Goal: Use online tool/utility: Utilize a website feature to perform a specific function

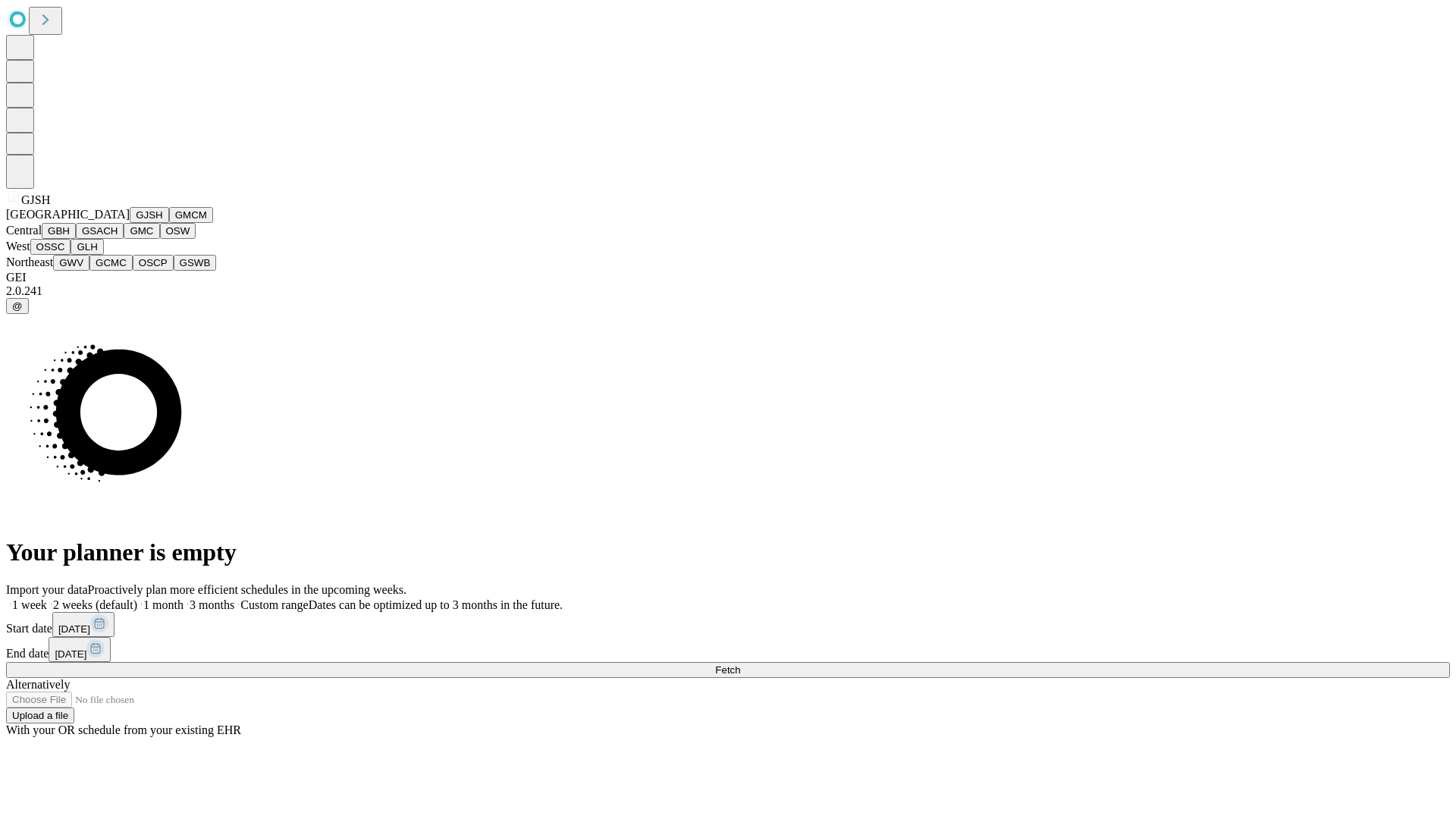
click at [130, 223] on button "GJSH" at bounding box center [150, 215] width 40 height 16
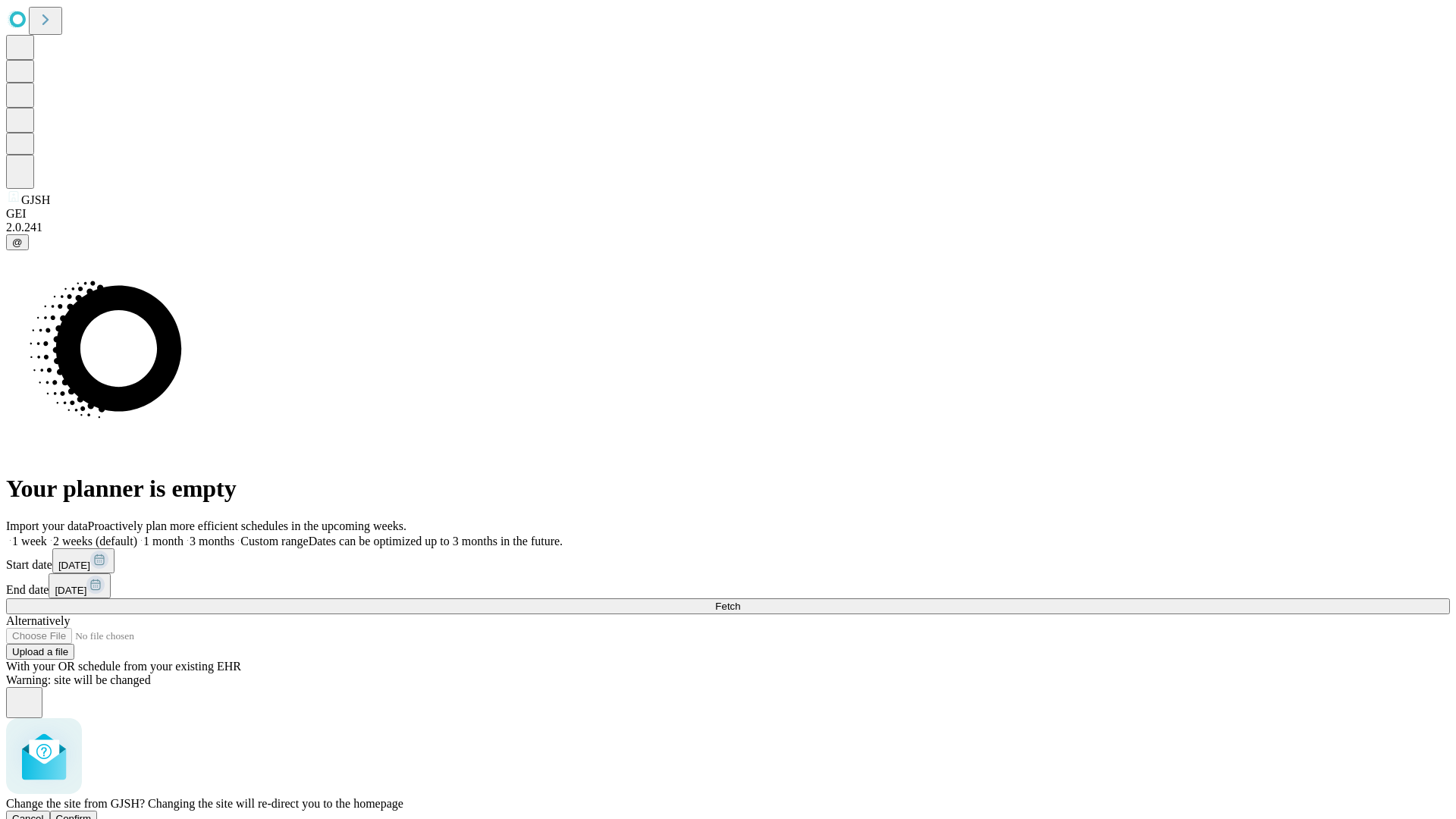
click at [92, 813] on span "Confirm" at bounding box center [73, 818] width 35 height 11
click at [47, 534] on label "1 week" at bounding box center [27, 540] width 41 height 13
click at [740, 600] on span "Fetch" at bounding box center [727, 606] width 25 height 11
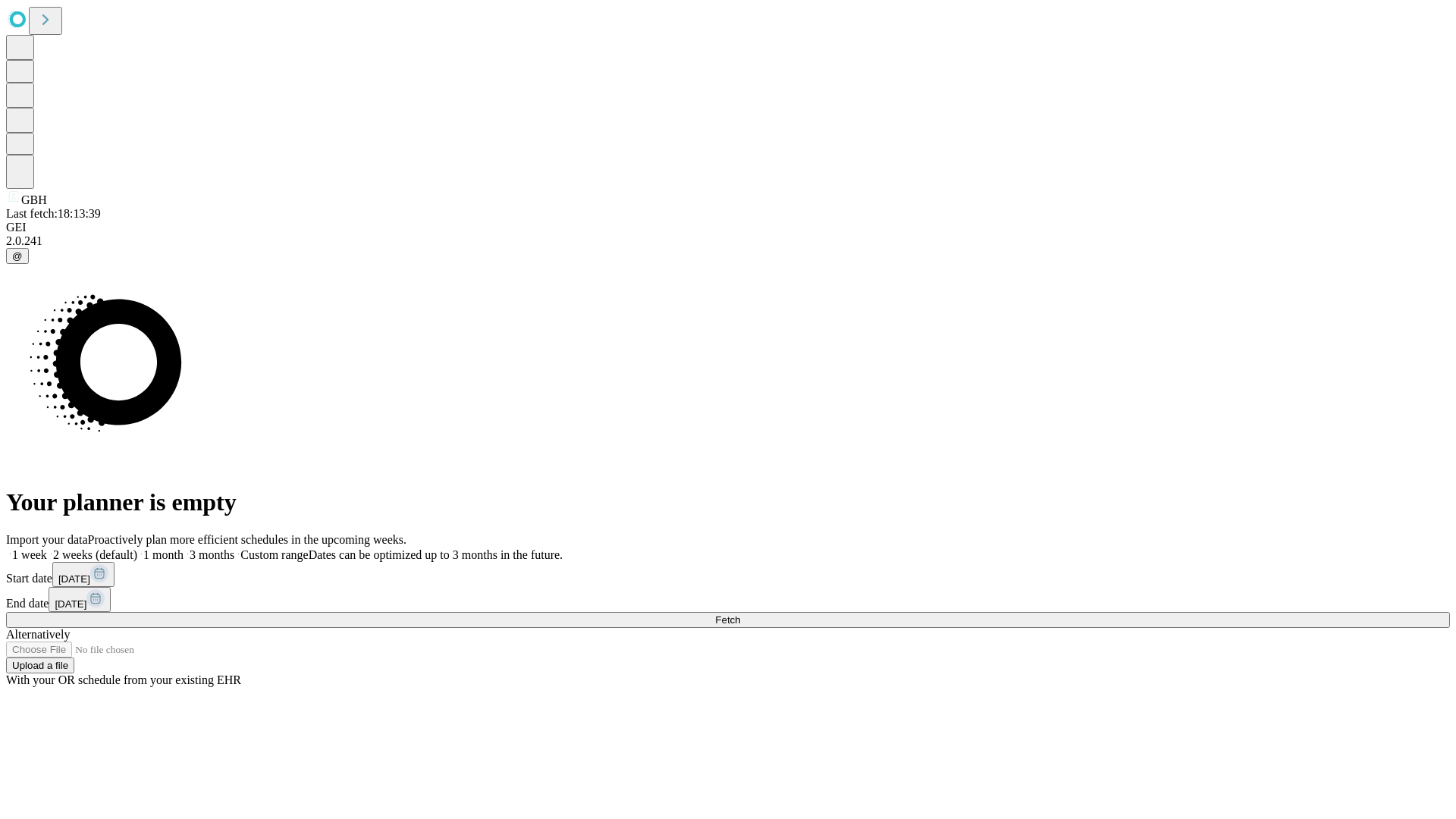
click at [47, 548] on label "1 week" at bounding box center [27, 554] width 41 height 13
click at [740, 614] on span "Fetch" at bounding box center [727, 619] width 25 height 11
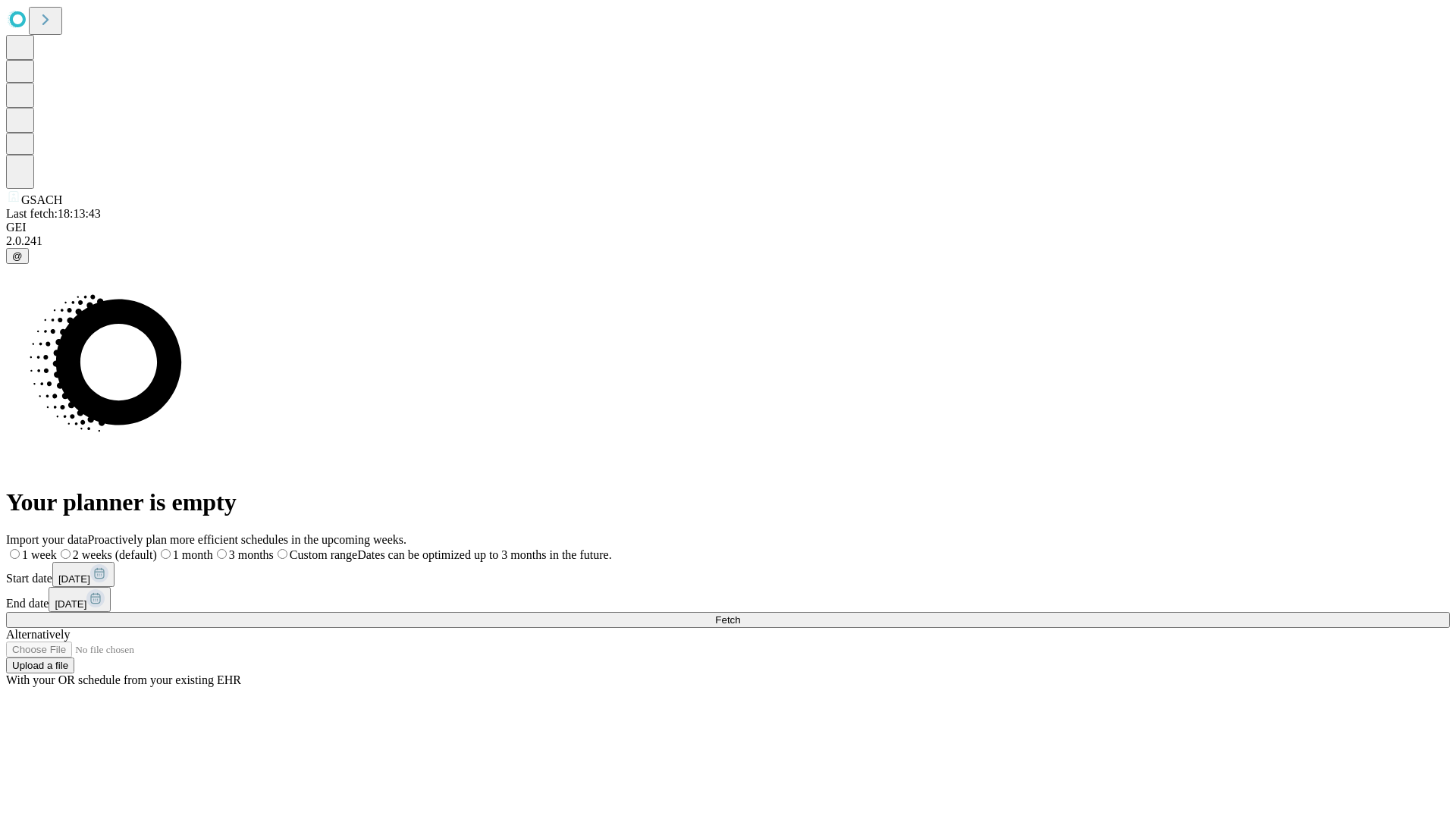
click at [57, 548] on label "1 week" at bounding box center [31, 554] width 51 height 13
click at [740, 614] on span "Fetch" at bounding box center [727, 619] width 25 height 11
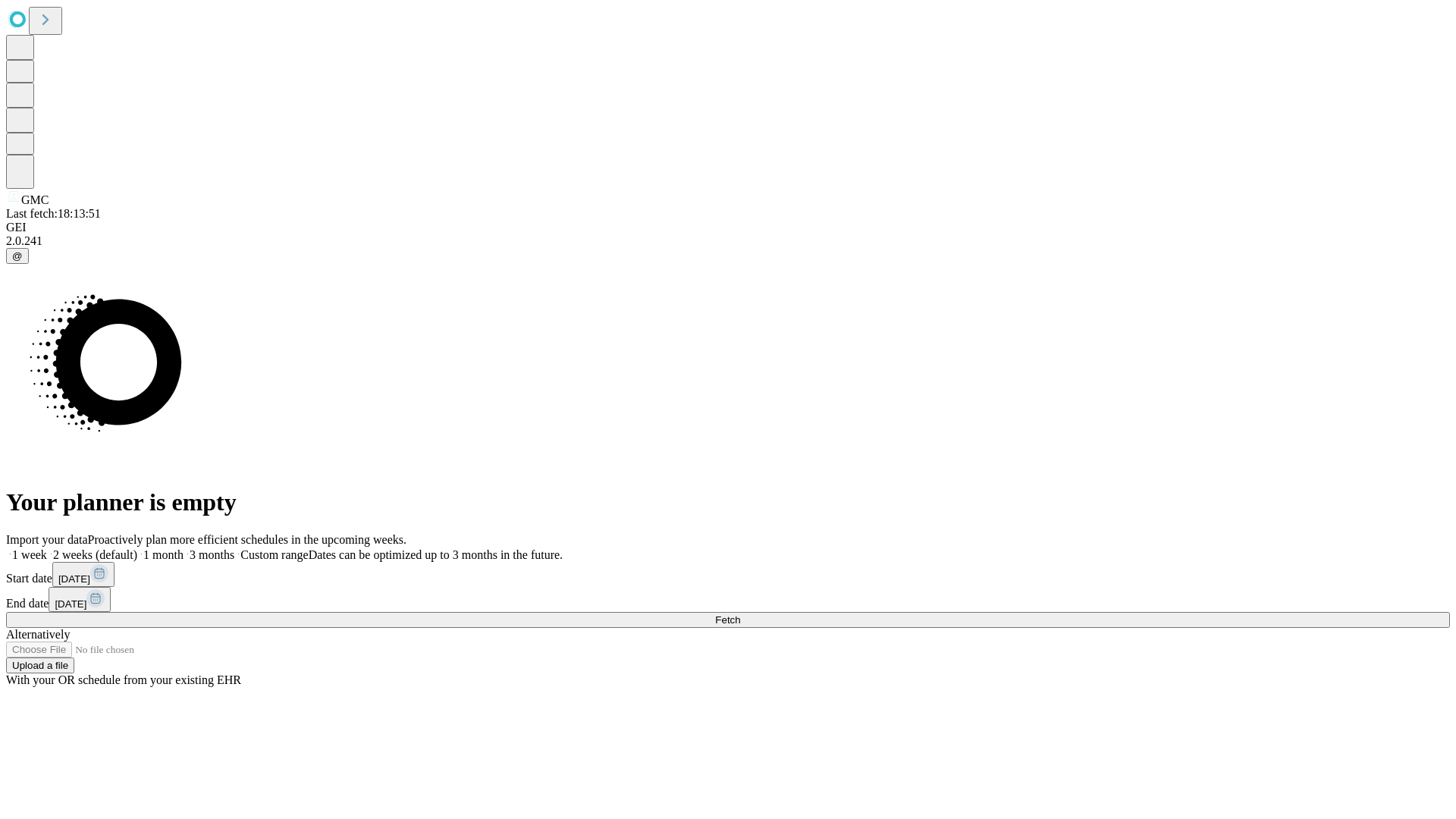
click at [47, 548] on label "1 week" at bounding box center [27, 554] width 41 height 13
click at [740, 614] on span "Fetch" at bounding box center [727, 619] width 25 height 11
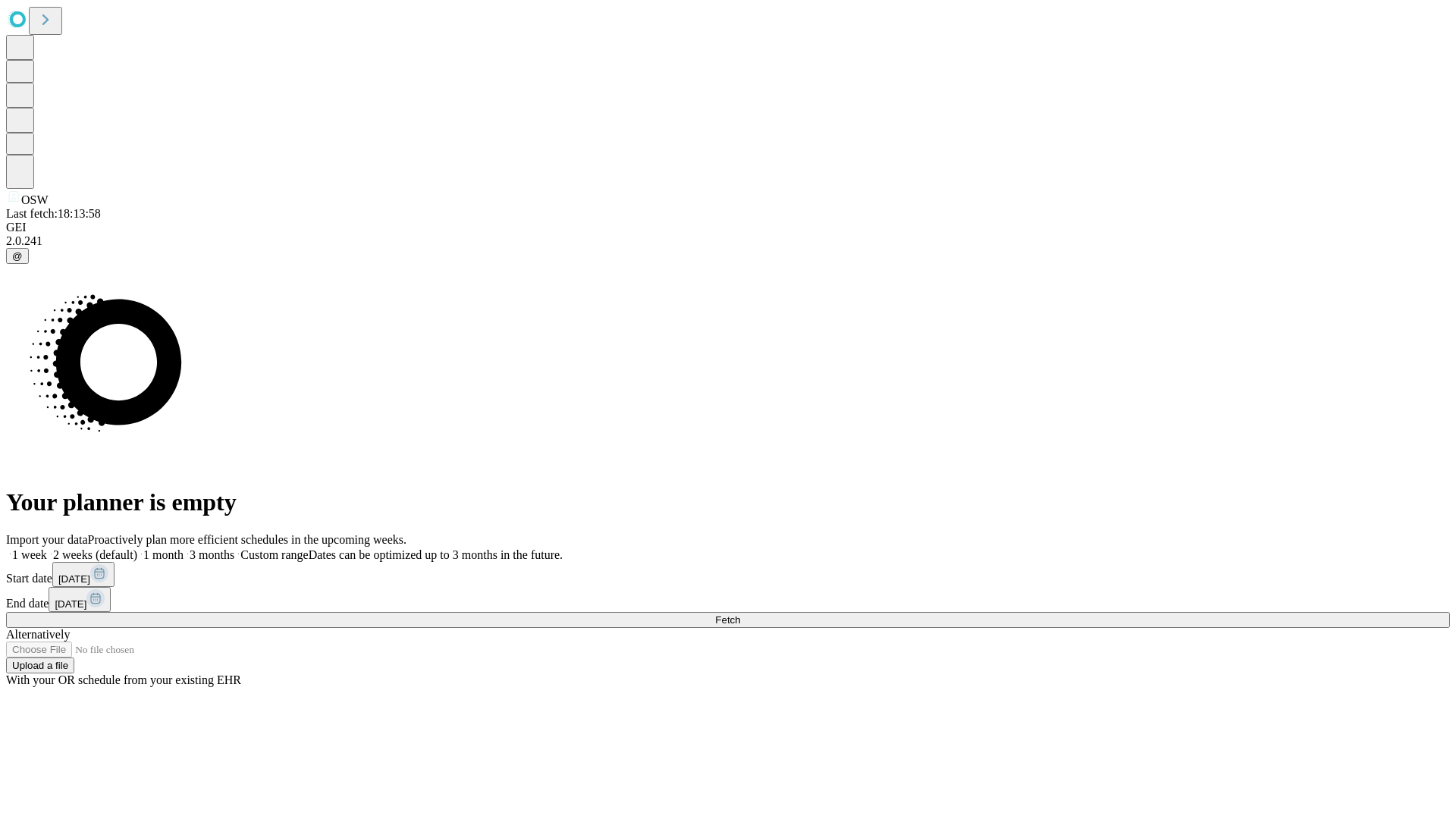
click at [47, 548] on label "1 week" at bounding box center [27, 554] width 41 height 13
click at [740, 614] on span "Fetch" at bounding box center [727, 619] width 25 height 11
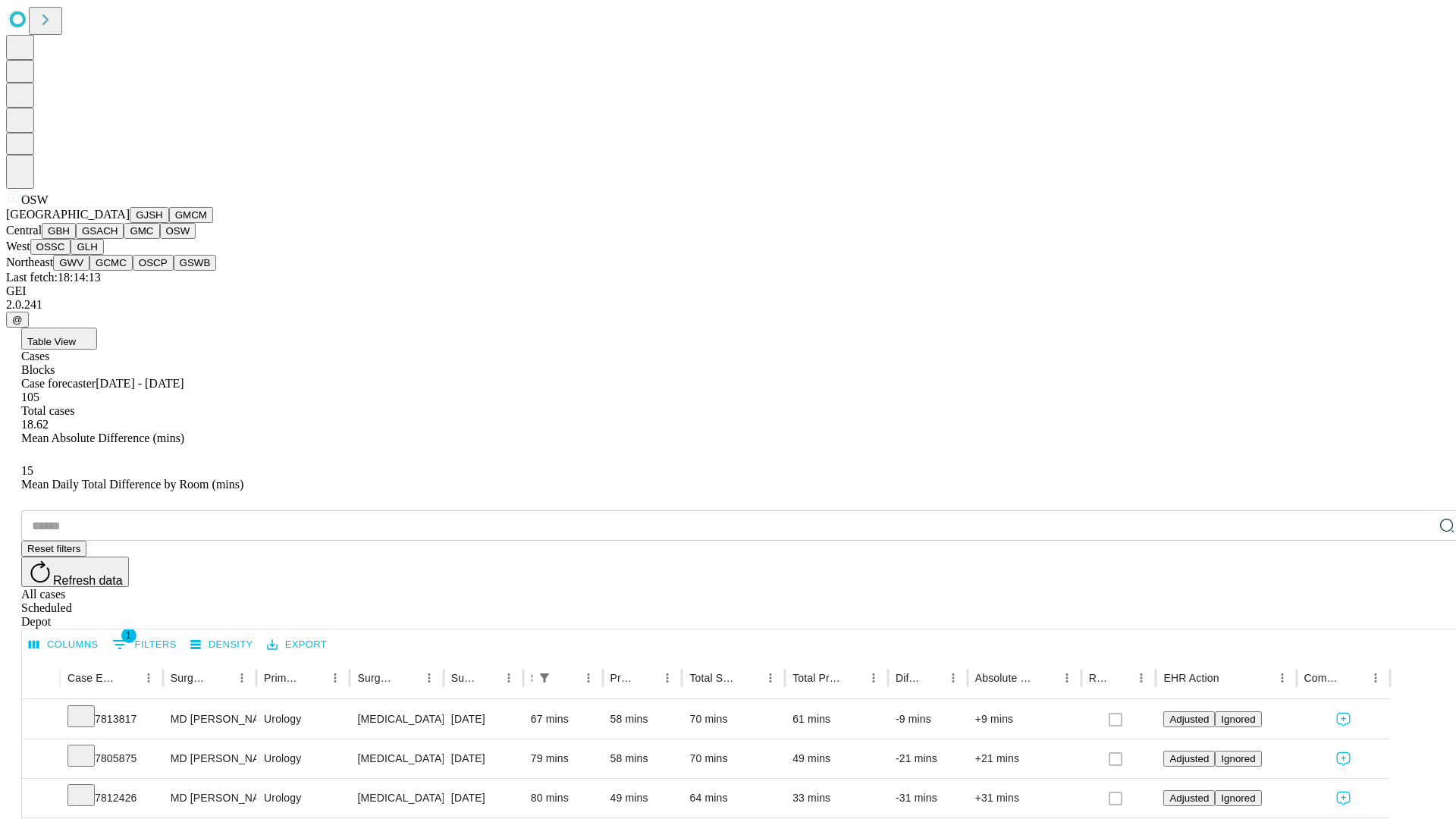
click at [71, 255] on button "OSSC" at bounding box center [51, 247] width 41 height 16
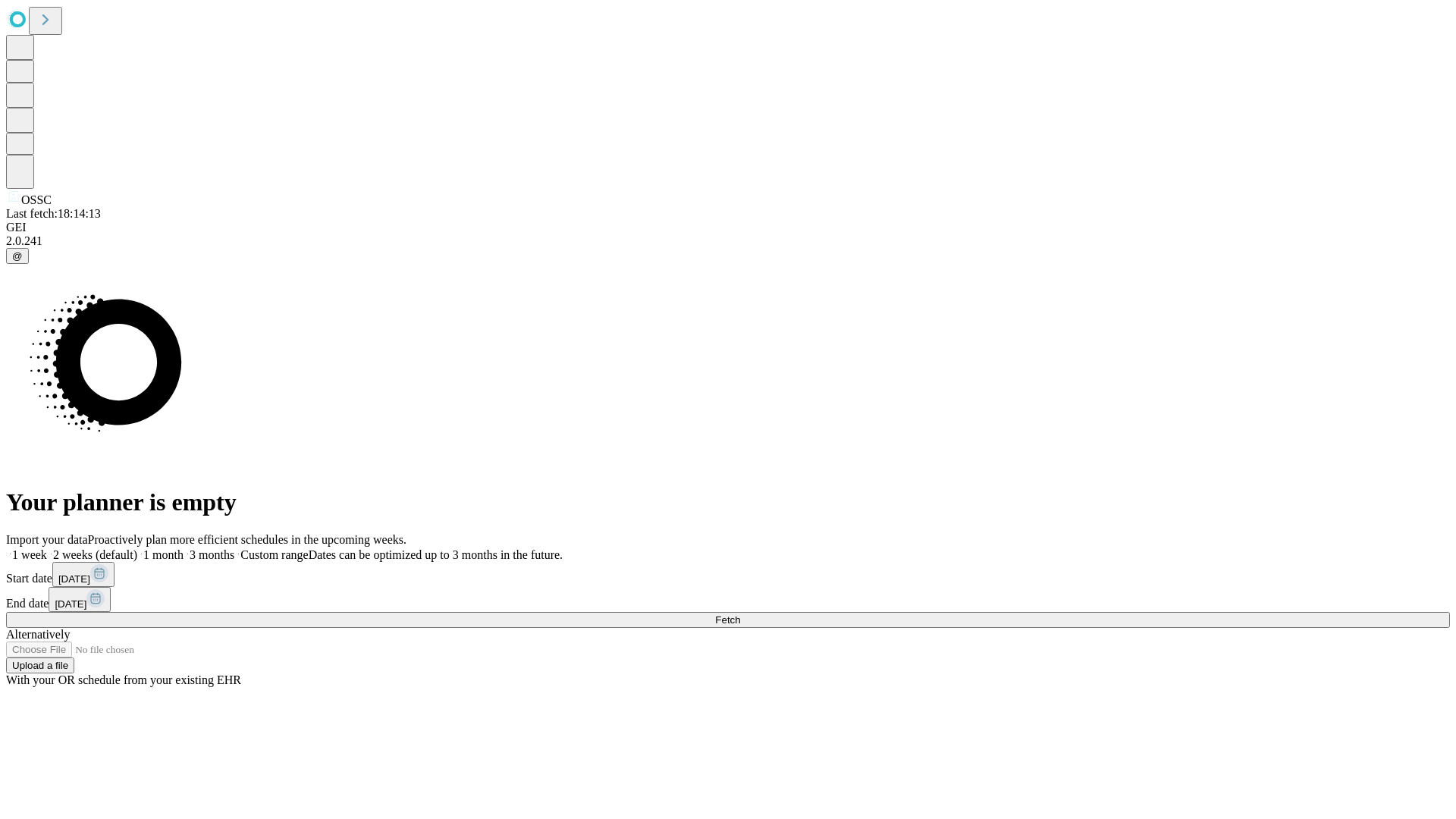
click at [47, 548] on label "1 week" at bounding box center [27, 554] width 41 height 13
click at [740, 614] on span "Fetch" at bounding box center [727, 619] width 25 height 11
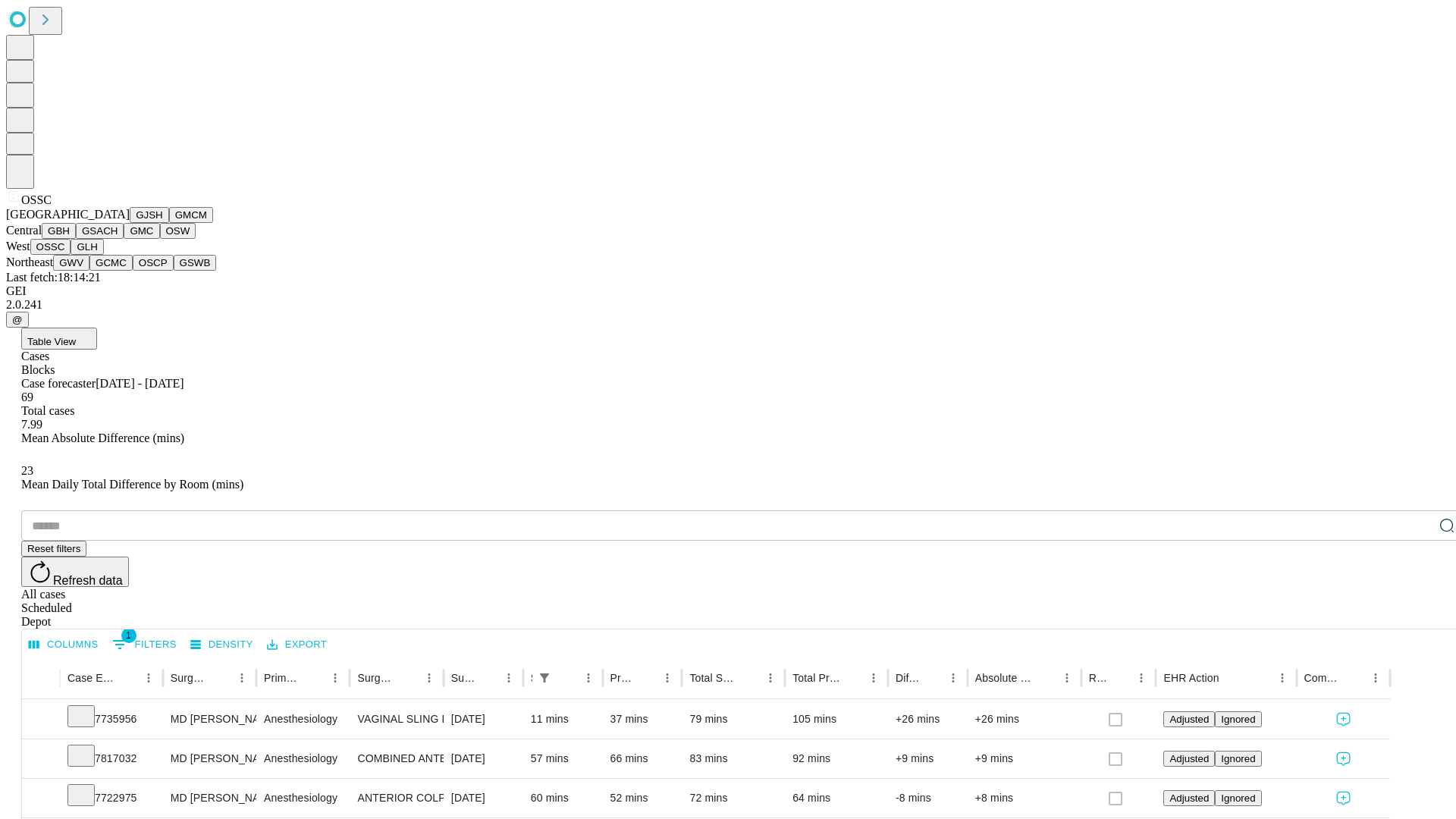
click at [103, 255] on button "GLH" at bounding box center [87, 247] width 33 height 16
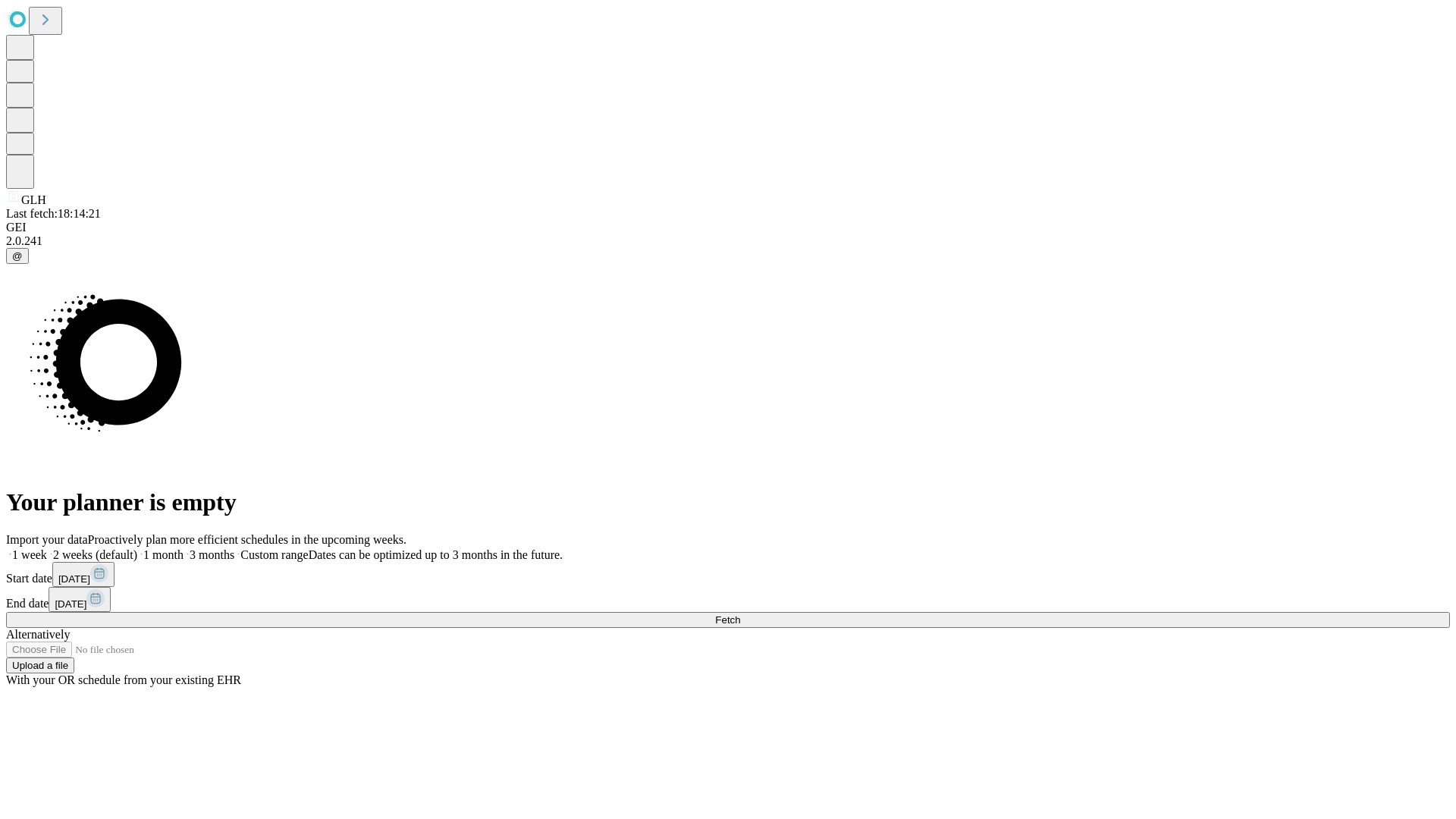
click at [47, 548] on label "1 week" at bounding box center [27, 554] width 41 height 13
click at [740, 614] on span "Fetch" at bounding box center [727, 619] width 25 height 11
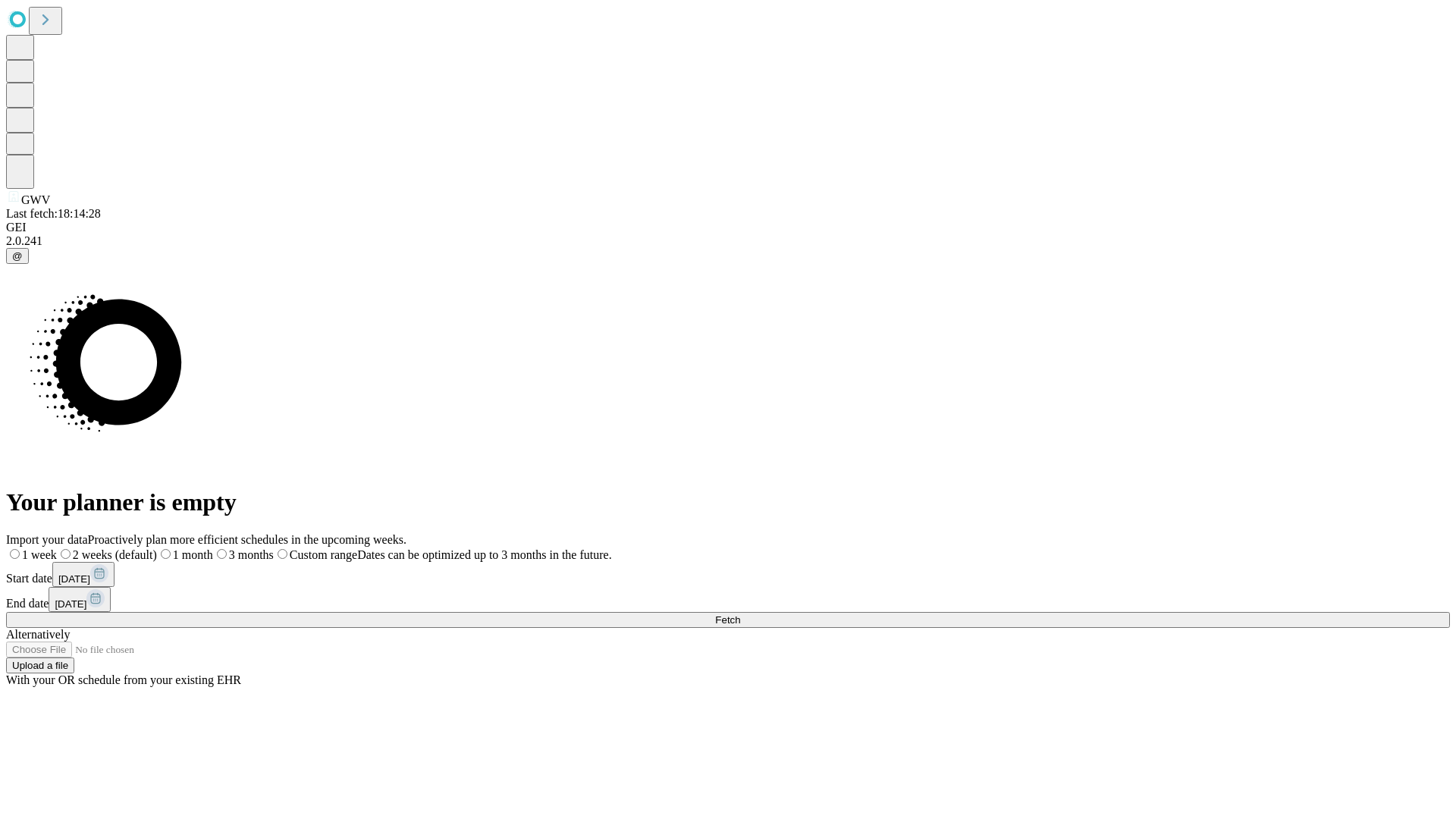
click at [57, 548] on label "1 week" at bounding box center [31, 554] width 51 height 13
click at [740, 614] on span "Fetch" at bounding box center [727, 619] width 25 height 11
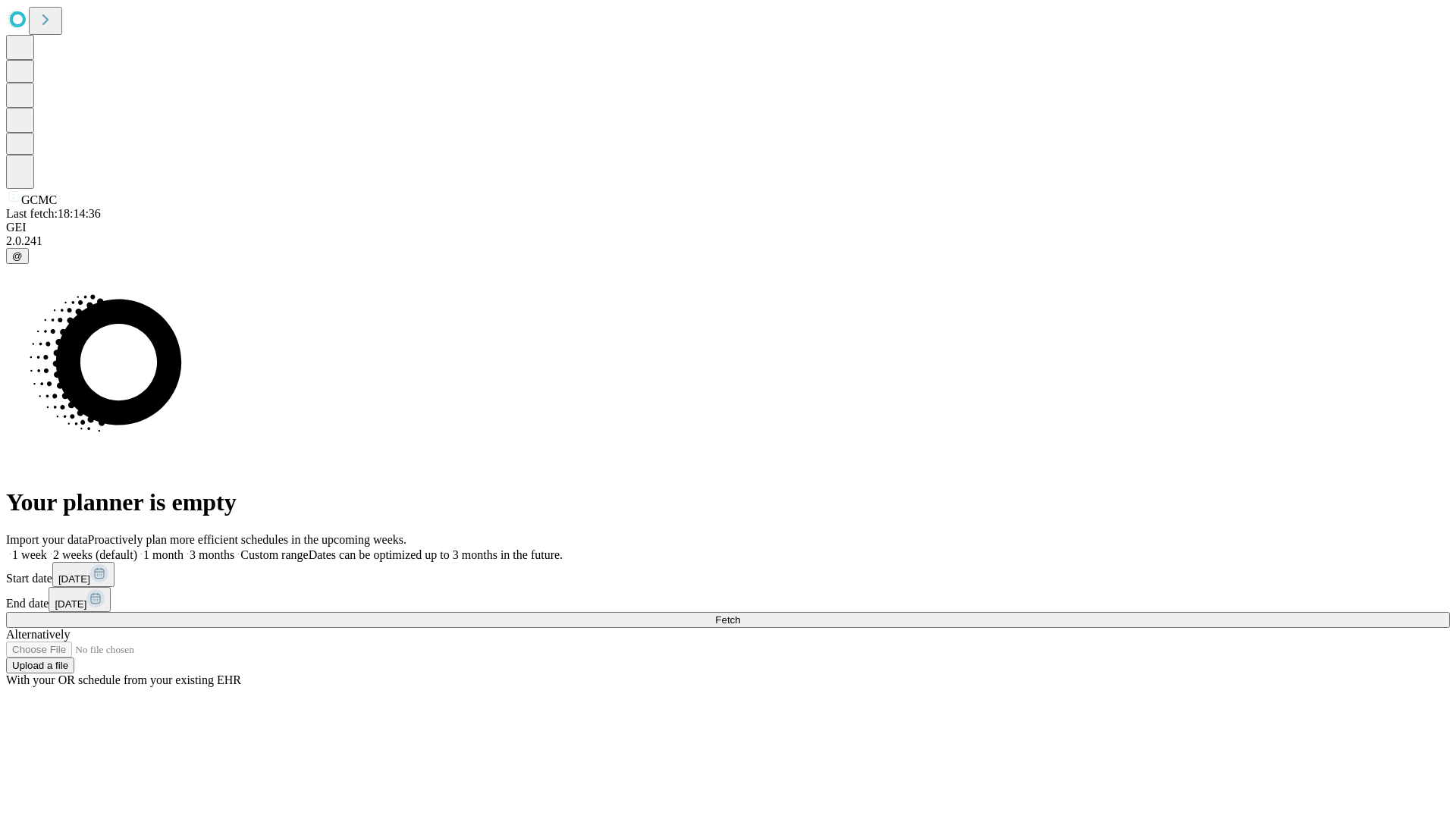
click at [47, 548] on label "1 week" at bounding box center [27, 554] width 41 height 13
click at [740, 614] on span "Fetch" at bounding box center [727, 619] width 25 height 11
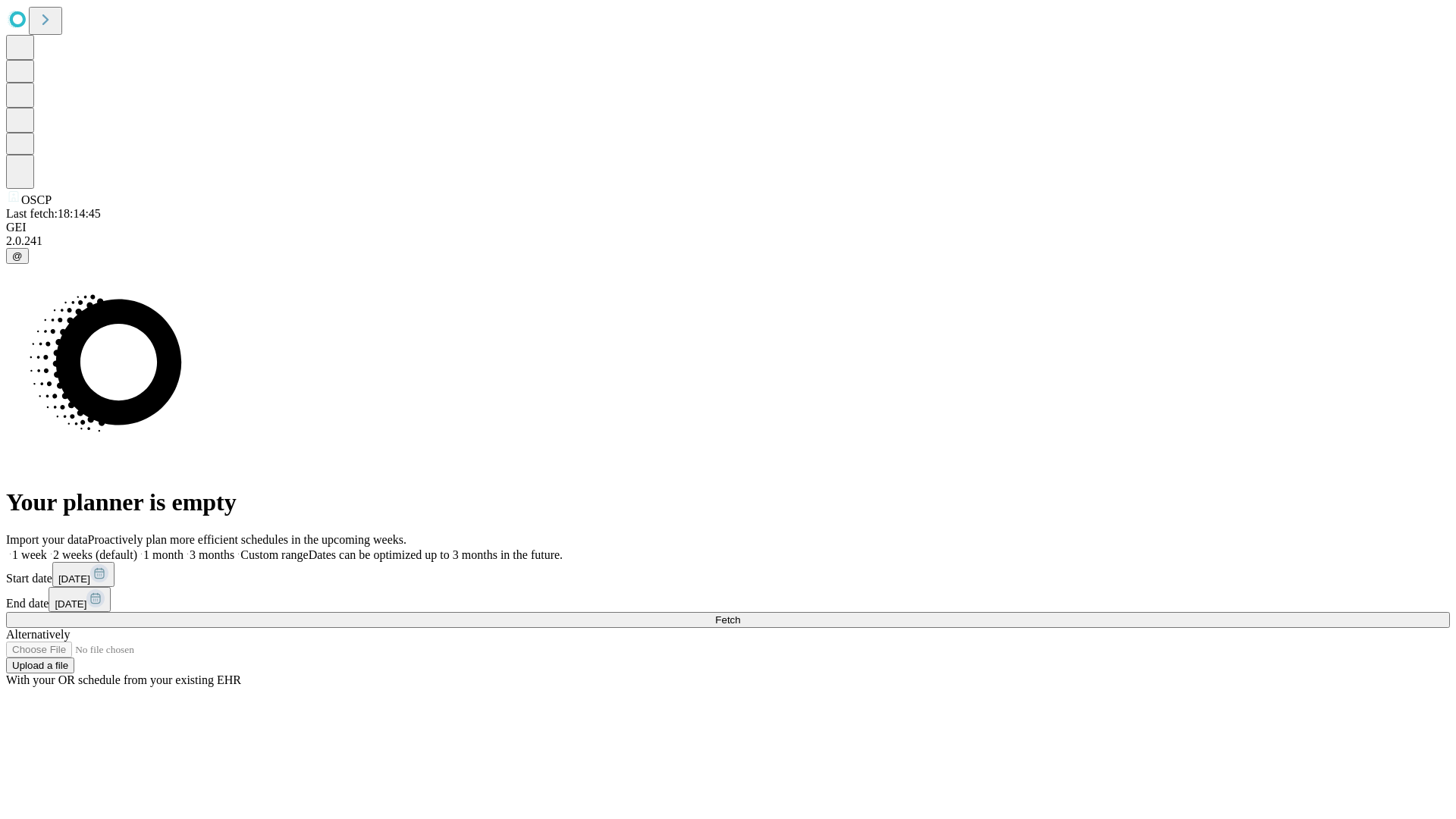
click at [47, 548] on label "1 week" at bounding box center [27, 554] width 41 height 13
click at [740, 614] on span "Fetch" at bounding box center [727, 619] width 25 height 11
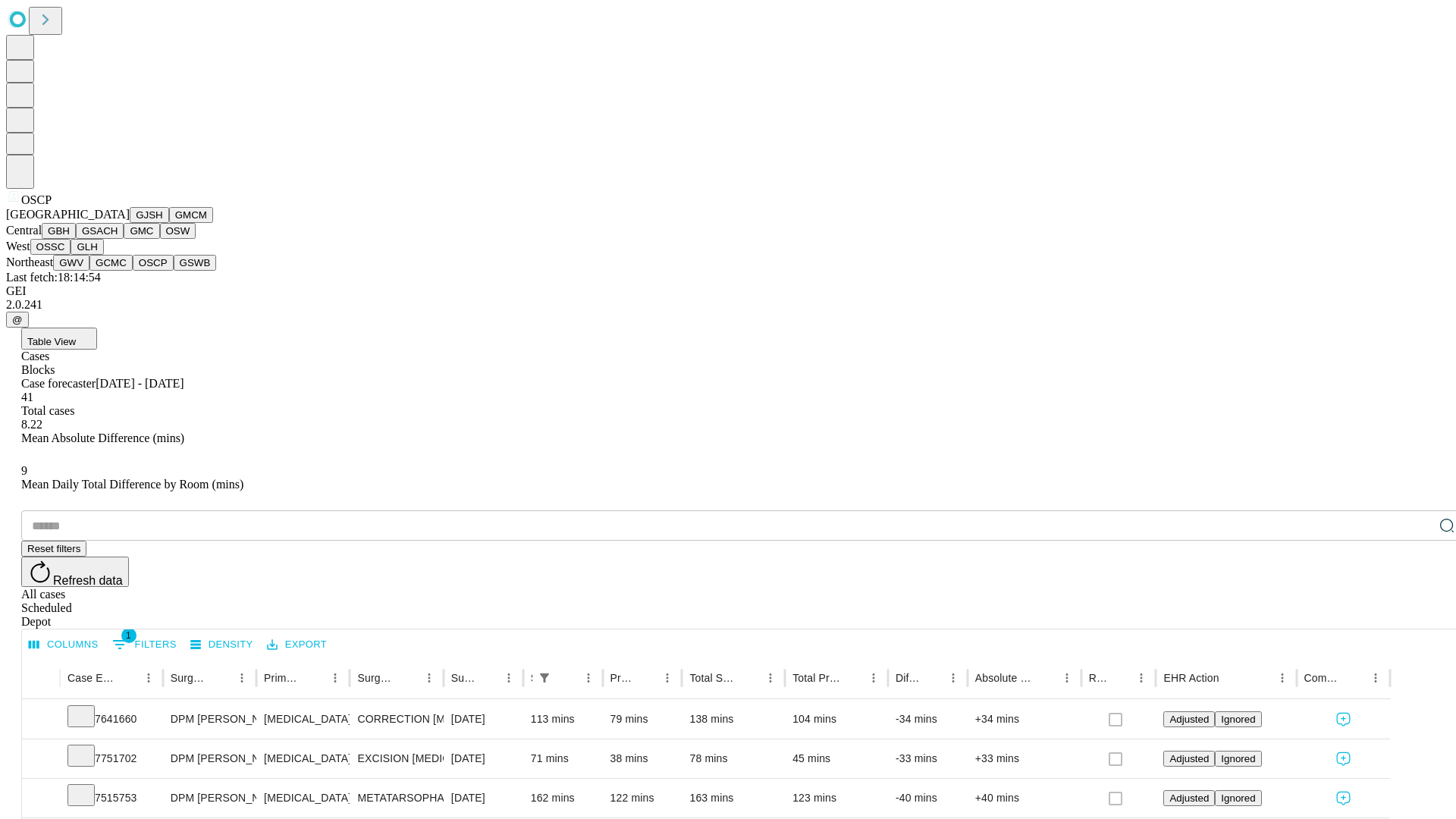
click at [174, 271] on button "GSWB" at bounding box center [195, 262] width 43 height 16
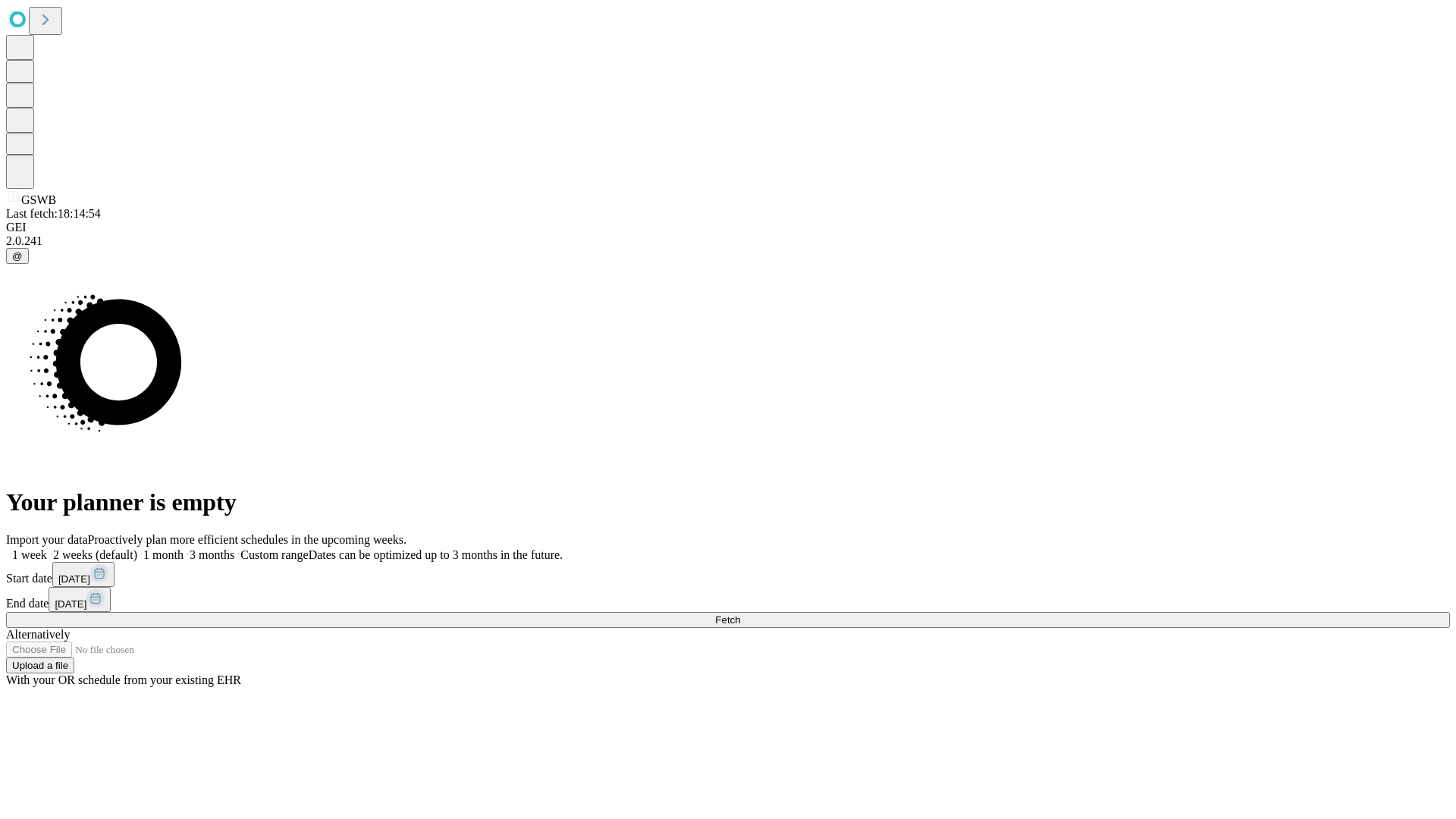
click at [47, 548] on label "1 week" at bounding box center [27, 554] width 41 height 13
click at [740, 614] on span "Fetch" at bounding box center [727, 619] width 25 height 11
